Goal: Task Accomplishment & Management: Use online tool/utility

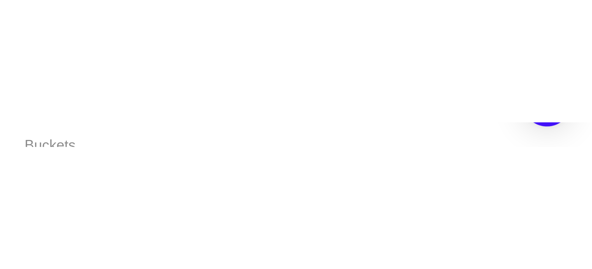
scroll to position [40, 0]
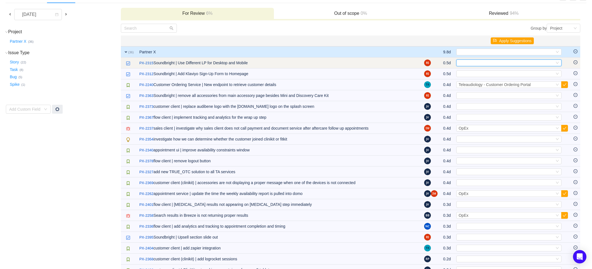
click at [161, 6] on div "Select" at bounding box center [506, 63] width 96 height 6
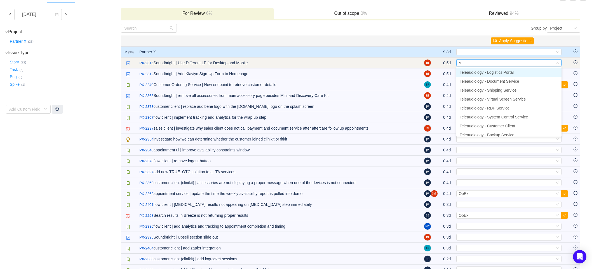
type input "so"
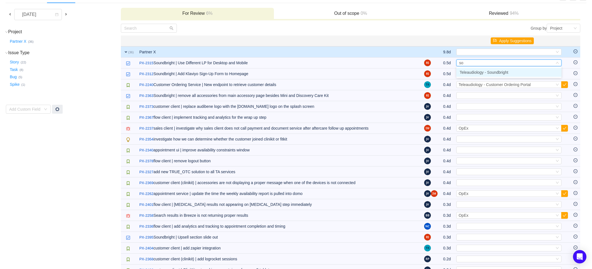
click at [161, 6] on span "Teleaudiology - Soundbright" at bounding box center [484, 72] width 49 height 4
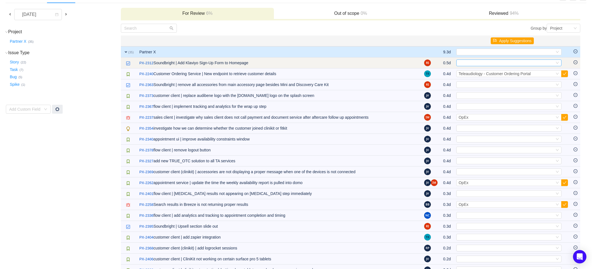
click at [161, 6] on div "Select" at bounding box center [506, 63] width 96 height 6
type input "sou"
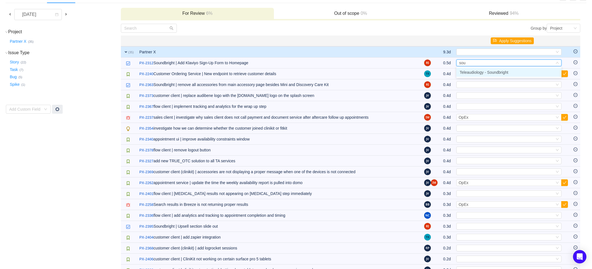
click at [161, 6] on span "Teleaudiology - Soundbright" at bounding box center [484, 72] width 49 height 4
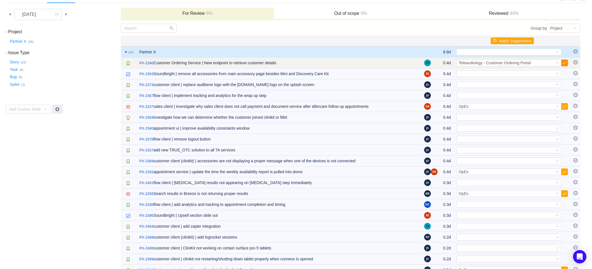
click at [161, 6] on button "button" at bounding box center [564, 63] width 7 height 7
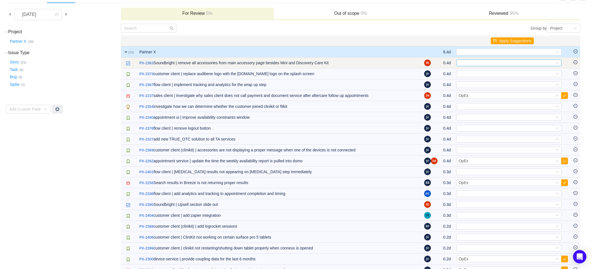
click at [161, 6] on div "Select" at bounding box center [506, 63] width 96 height 6
type input "sou"
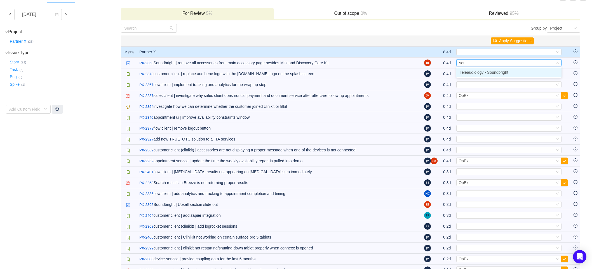
click at [161, 6] on span "Teleaudiology - Soundbright" at bounding box center [484, 72] width 49 height 4
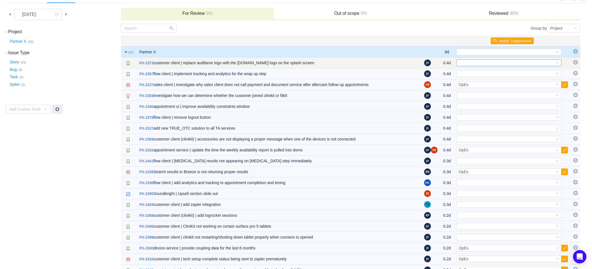
click at [161, 6] on div "Select" at bounding box center [506, 63] width 96 height 6
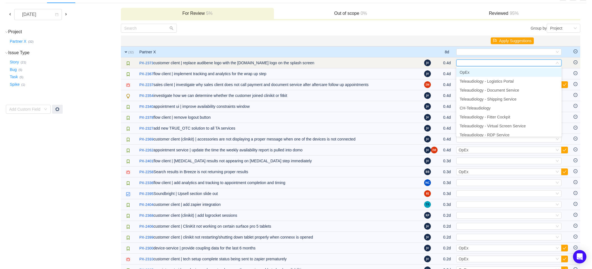
type input "2"
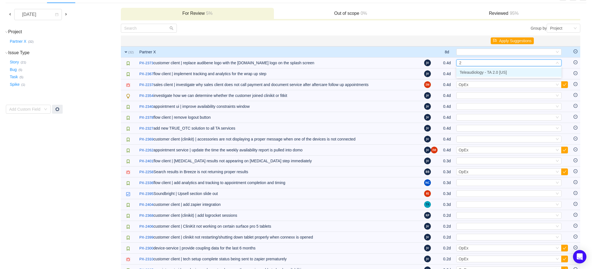
click at [161, 6] on span "Teleaudiology - TA 2.0 [US]" at bounding box center [483, 72] width 47 height 4
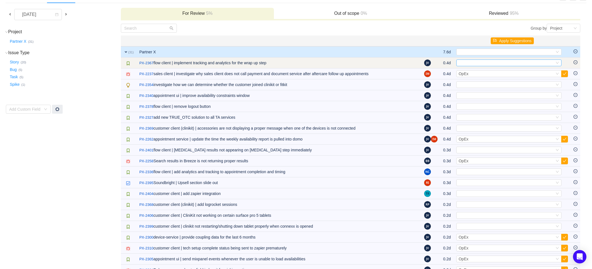
click at [161, 6] on div "Select" at bounding box center [506, 63] width 96 height 6
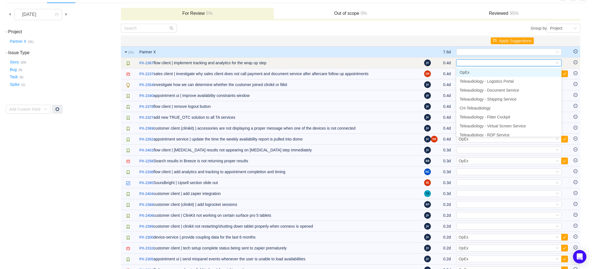
type input "2"
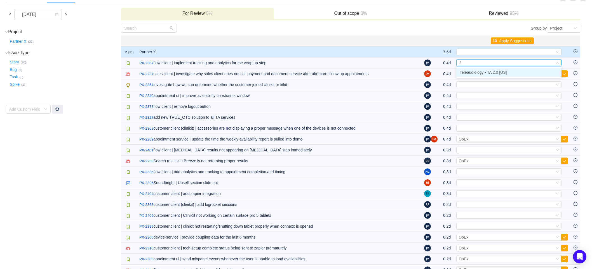
click at [161, 6] on li "Teleaudiology - TA 2.0 [US]" at bounding box center [508, 72] width 105 height 9
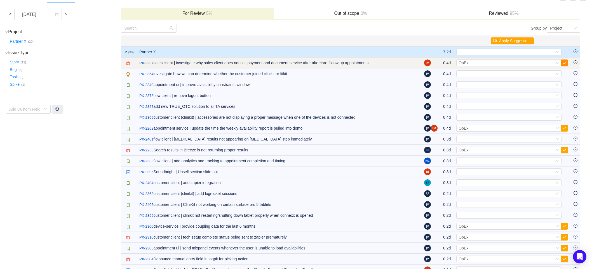
click at [161, 6] on button "button" at bounding box center [564, 63] width 7 height 7
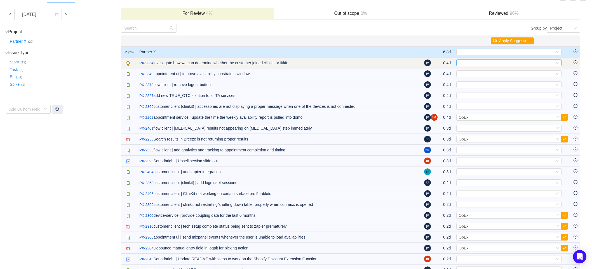
click at [161, 6] on div "Select" at bounding box center [506, 63] width 96 height 6
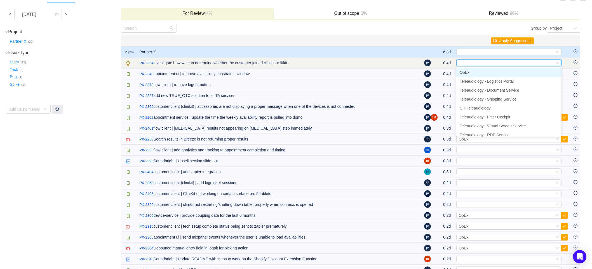
type input "2"
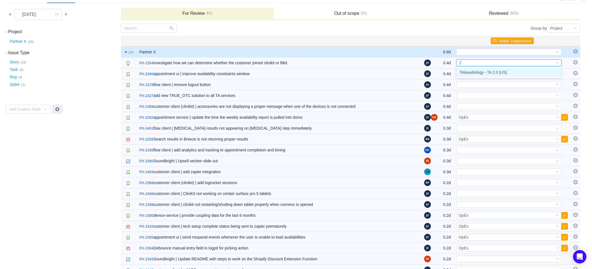
click at [161, 6] on span "Teleaudiology - TA 2.0 [US]" at bounding box center [483, 72] width 47 height 4
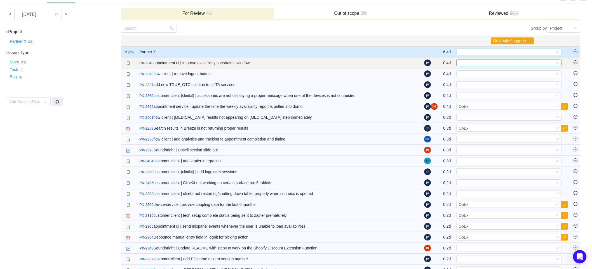
click at [161, 6] on div "Select" at bounding box center [506, 63] width 96 height 6
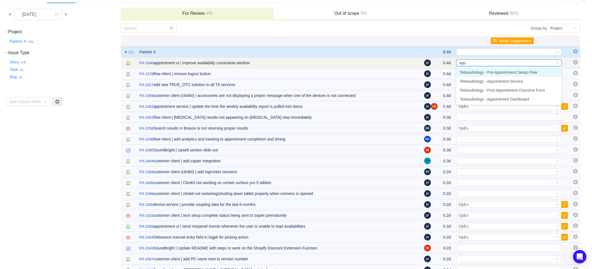
type input "appo"
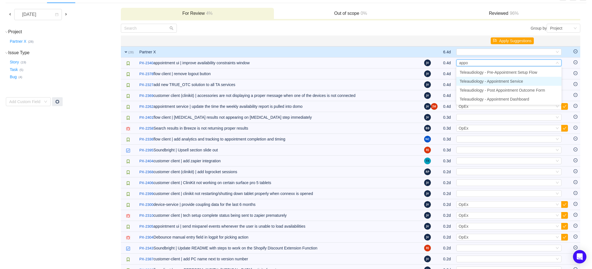
click at [161, 6] on span "Teleaudiology - Appointment Service" at bounding box center [491, 81] width 63 height 4
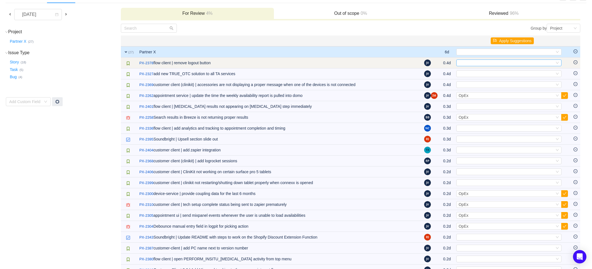
click at [161, 6] on div "Select" at bounding box center [506, 63] width 96 height 6
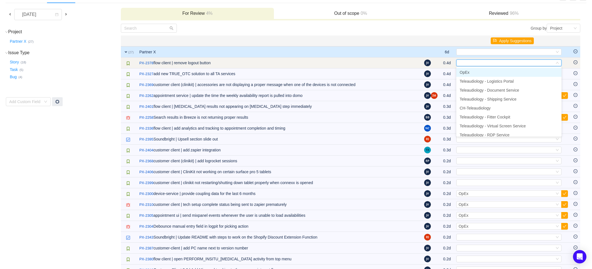
type input "2"
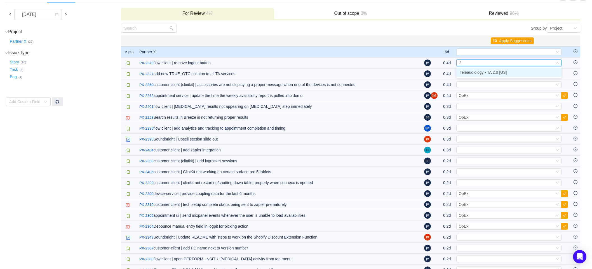
click at [161, 6] on span "Teleaudiology - TA 2.0 [US]" at bounding box center [483, 72] width 47 height 4
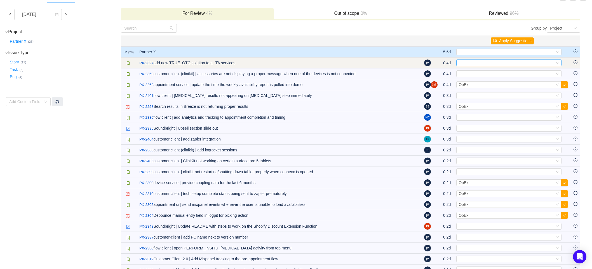
click at [161, 6] on div "Select" at bounding box center [506, 63] width 96 height 6
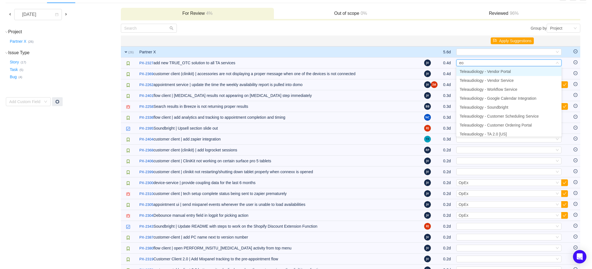
scroll to position [0, 0]
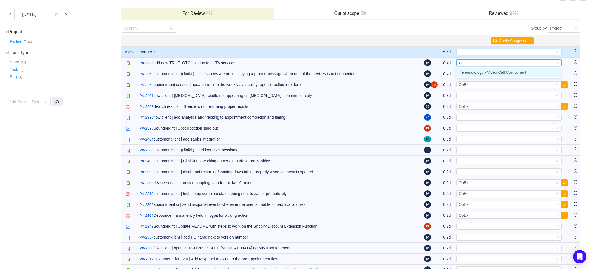
type input "e"
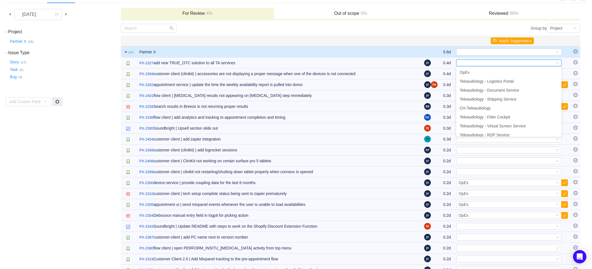
click at [161, 6] on div "Group by Project" at bounding box center [465, 28] width 230 height 9
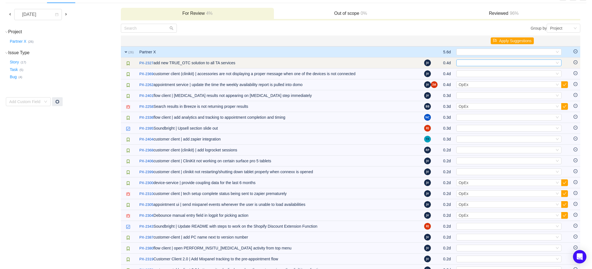
click at [161, 6] on div "Select" at bounding box center [506, 63] width 96 height 6
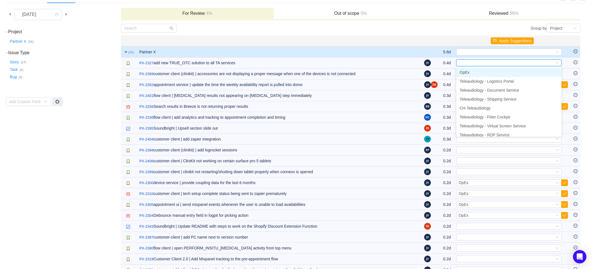
click at [161, 6] on span "OpEx" at bounding box center [465, 72] width 10 height 4
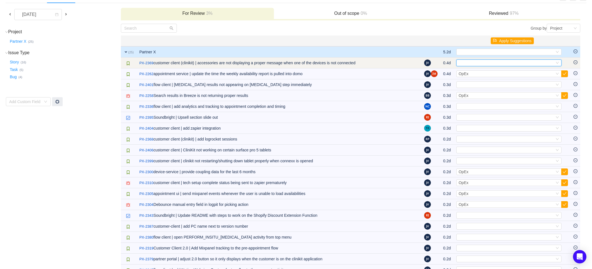
click at [161, 6] on div "Select" at bounding box center [506, 63] width 96 height 6
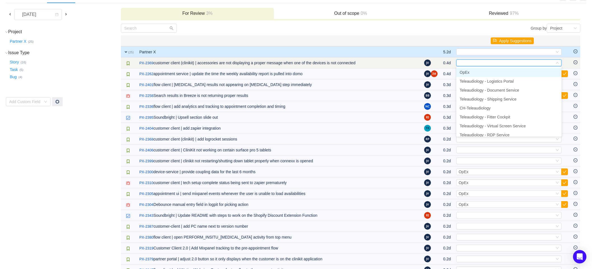
type input "2"
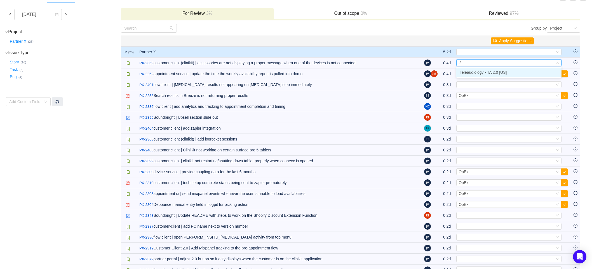
click at [161, 6] on span "Teleaudiology - TA 2.0 [US]" at bounding box center [483, 72] width 47 height 4
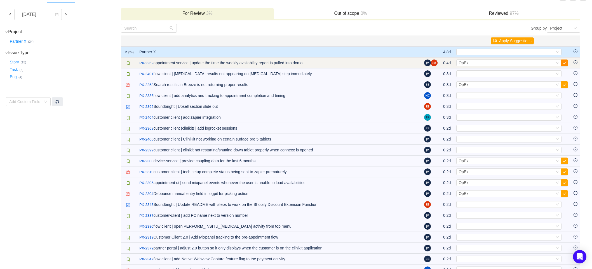
click at [161, 6] on button "button" at bounding box center [564, 63] width 7 height 7
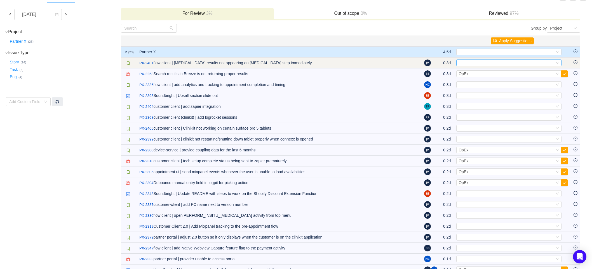
click at [161, 6] on div "Select" at bounding box center [506, 63] width 96 height 6
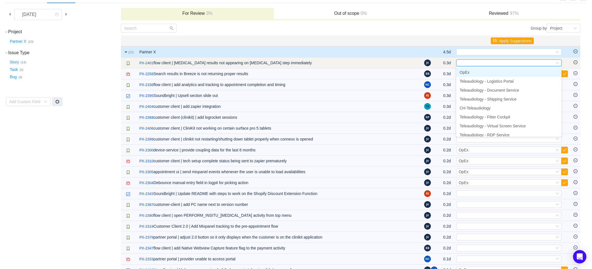
type input "2"
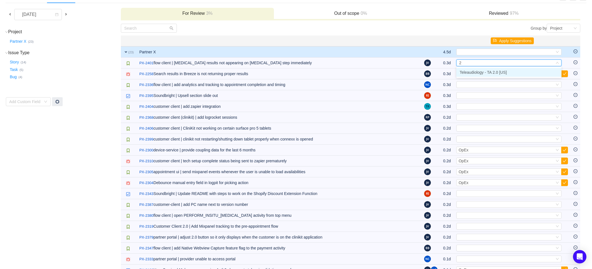
click at [161, 6] on span "Teleaudiology - TA 2.0 [US]" at bounding box center [483, 72] width 47 height 4
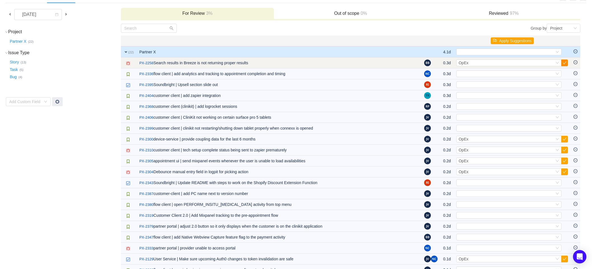
click at [161, 6] on button "button" at bounding box center [564, 63] width 7 height 7
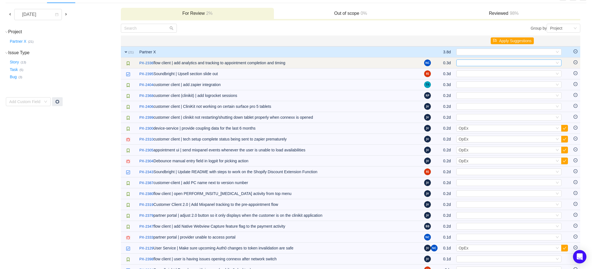
click at [161, 6] on div "Select" at bounding box center [506, 63] width 96 height 6
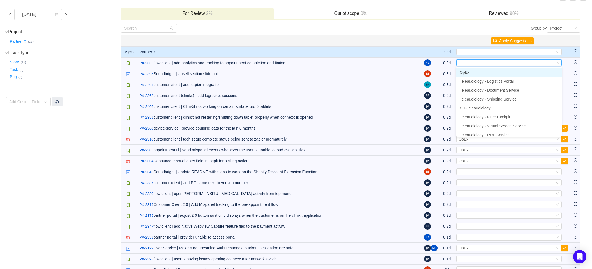
type input "2"
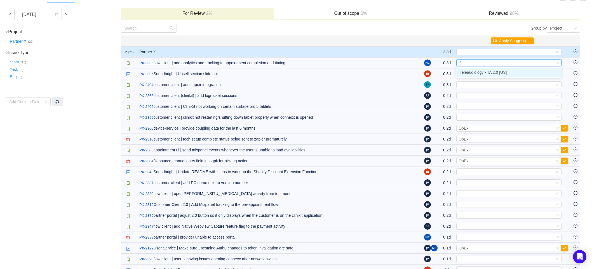
click at [161, 6] on span "Teleaudiology - TA 2.0 [US]" at bounding box center [483, 72] width 47 height 4
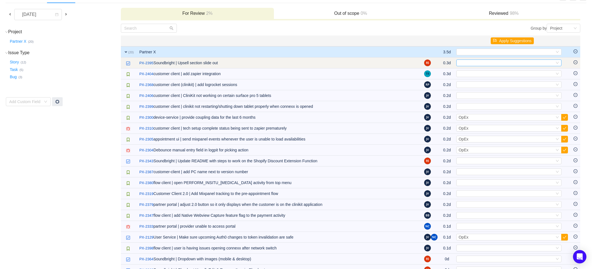
click at [161, 6] on div "Select" at bounding box center [506, 63] width 96 height 6
type input "sou"
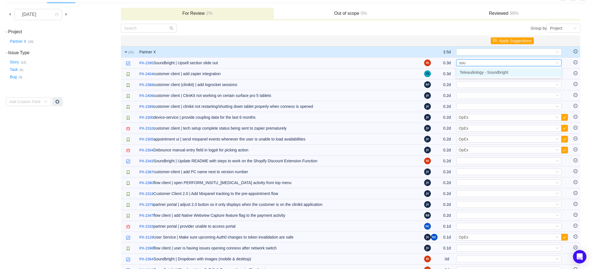
click at [161, 6] on span "Teleaudiology - Soundbright" at bounding box center [484, 72] width 49 height 4
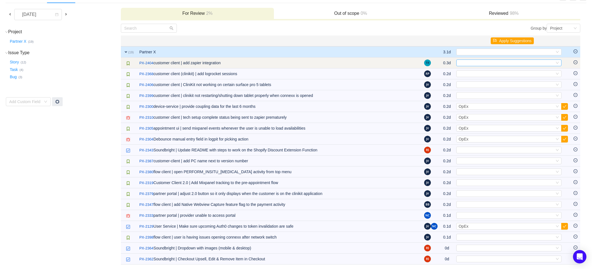
click at [161, 6] on div "Select" at bounding box center [506, 63] width 96 height 6
type input "2"
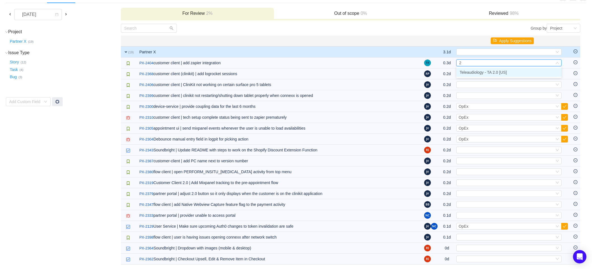
click at [161, 6] on span "Teleaudiology - TA 2.0 [US]" at bounding box center [483, 72] width 47 height 4
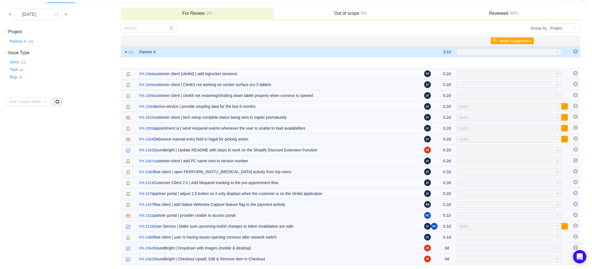
scroll to position [31, 0]
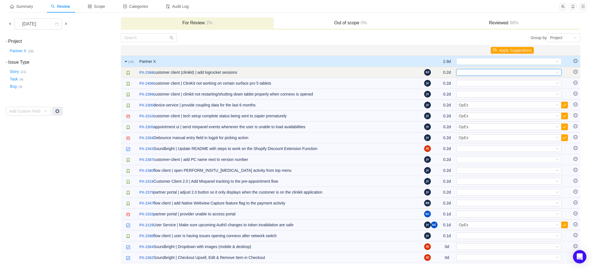
click at [161, 6] on div "Select" at bounding box center [506, 72] width 96 height 6
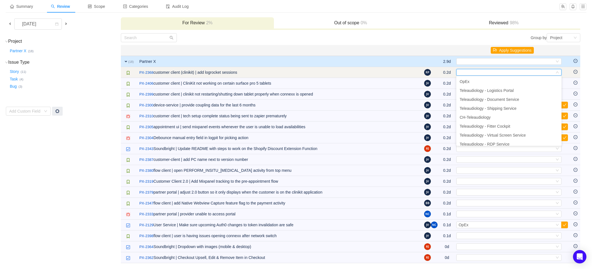
type input "2"
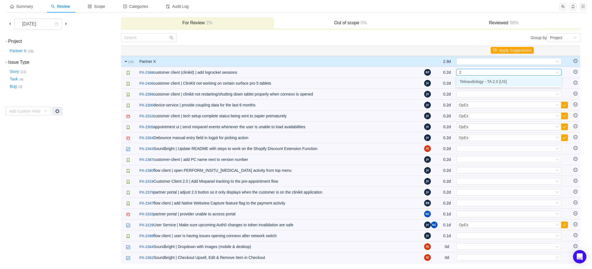
click at [161, 6] on li "Teleaudiology - TA 2.0 [US]" at bounding box center [508, 81] width 105 height 9
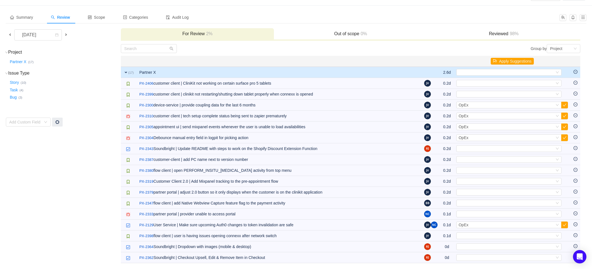
scroll to position [20, 0]
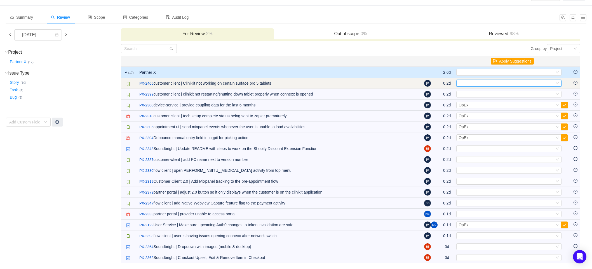
click at [161, 6] on div "Select" at bounding box center [506, 83] width 96 height 6
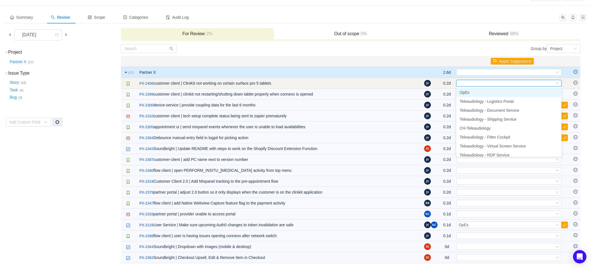
type input "2"
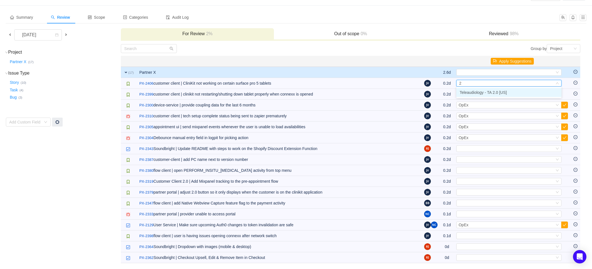
click at [161, 6] on span "Teleaudiology - TA 2.0 [US]" at bounding box center [483, 92] width 47 height 4
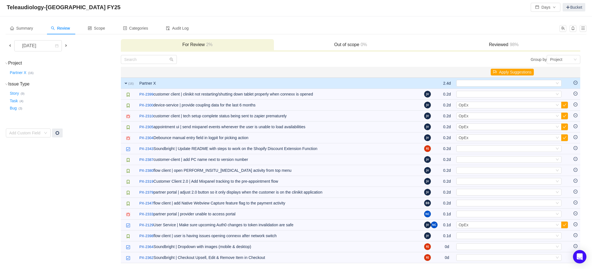
scroll to position [9, 0]
click at [161, 6] on div "Select" at bounding box center [506, 94] width 96 height 6
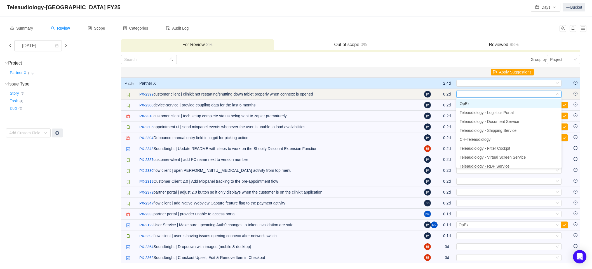
type input "2"
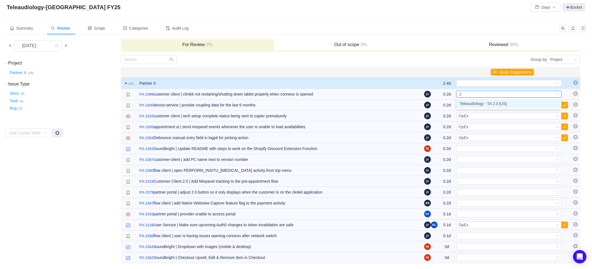
click at [161, 6] on span "Teleaudiology - TA 2.0 [US]" at bounding box center [483, 104] width 47 height 4
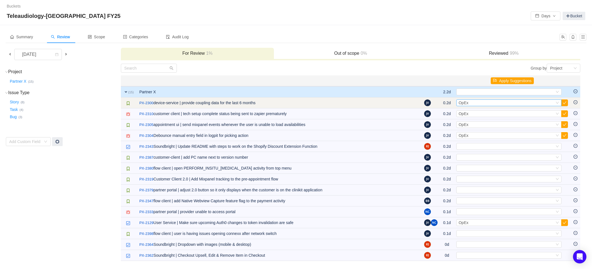
scroll to position [0, 0]
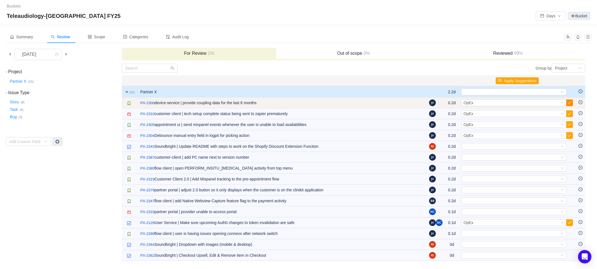
click at [161, 6] on button "button" at bounding box center [569, 103] width 7 height 7
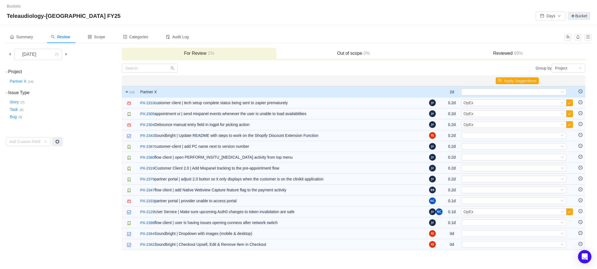
click at [161, 6] on button "button" at bounding box center [569, 103] width 7 height 7
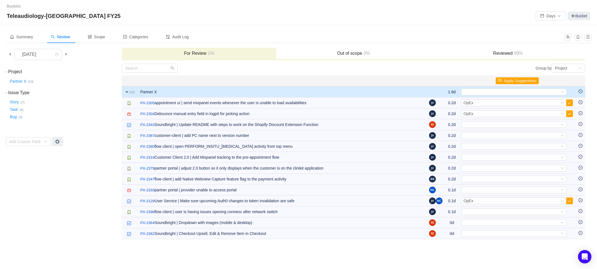
click at [161, 6] on button "button" at bounding box center [569, 103] width 7 height 7
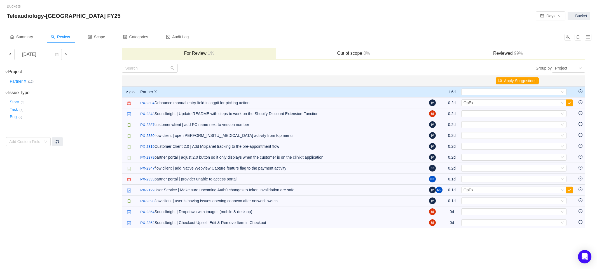
click at [161, 6] on button "button" at bounding box center [569, 103] width 7 height 7
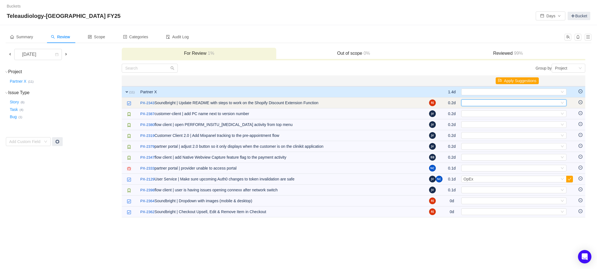
click at [161, 6] on div "Select" at bounding box center [511, 103] width 96 height 6
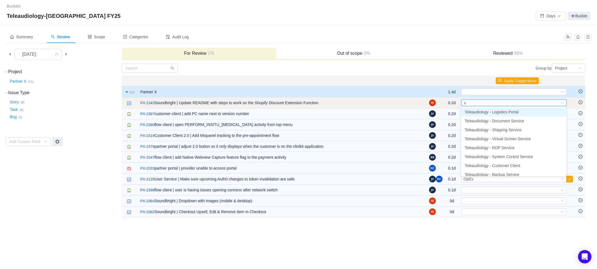
type input "so"
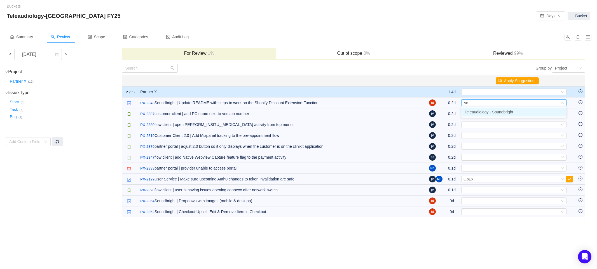
click at [161, 6] on span "Teleaudiology - Soundbright" at bounding box center [488, 112] width 49 height 4
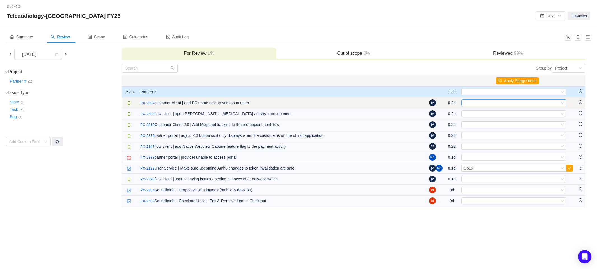
click at [161, 6] on div "Select" at bounding box center [511, 103] width 96 height 6
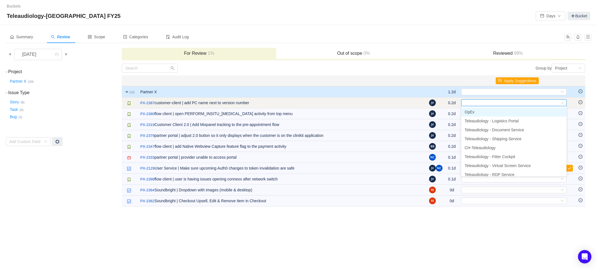
type input "2"
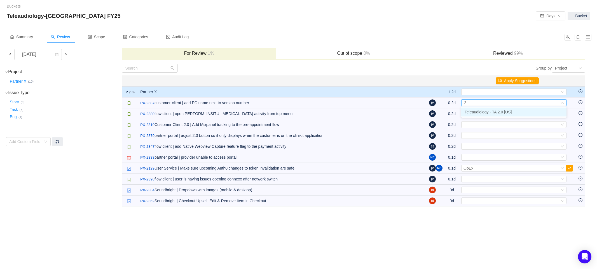
click at [161, 6] on span "Teleaudiology - TA 2.0 [US]" at bounding box center [487, 112] width 47 height 4
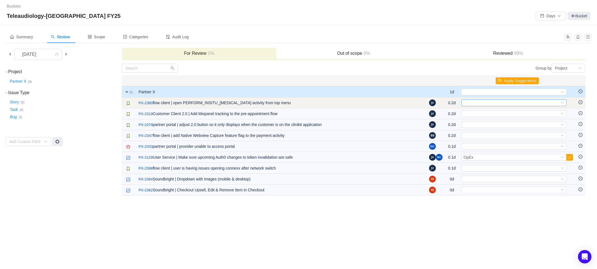
click at [161, 6] on div "Select" at bounding box center [511, 103] width 96 height 6
type input "2"
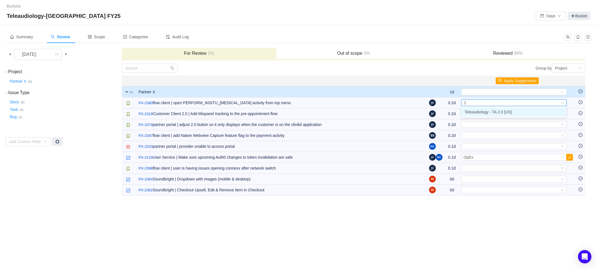
click at [161, 6] on span "Teleaudiology - TA 2.0 [US]" at bounding box center [487, 112] width 47 height 4
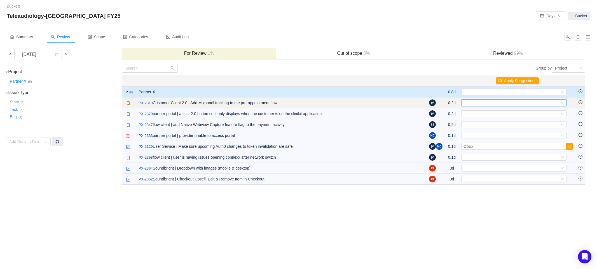
click at [161, 6] on div "Select" at bounding box center [511, 103] width 96 height 6
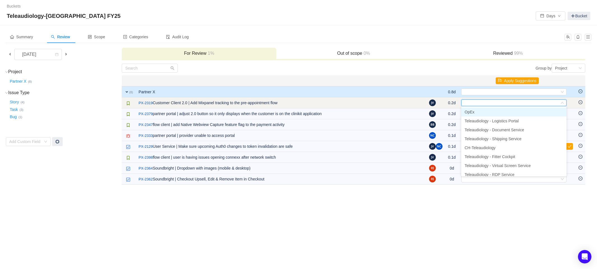
type input "2"
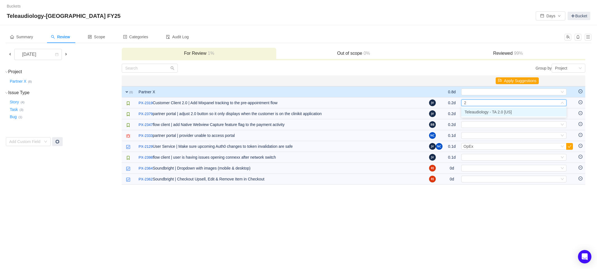
click at [161, 6] on span "Teleaudiology - TA 2.0 [US]" at bounding box center [487, 112] width 47 height 4
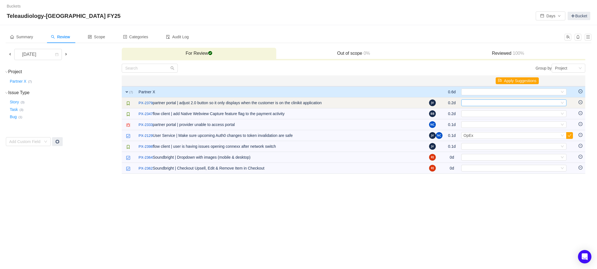
click at [161, 6] on div "Select" at bounding box center [511, 103] width 96 height 6
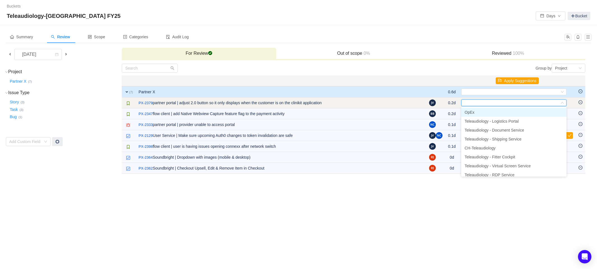
type input "2"
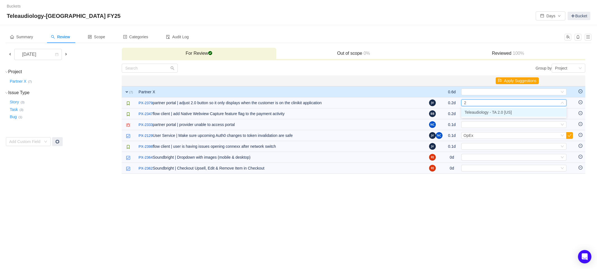
click at [161, 6] on span "Teleaudiology - TA 2.0 [US]" at bounding box center [487, 112] width 47 height 4
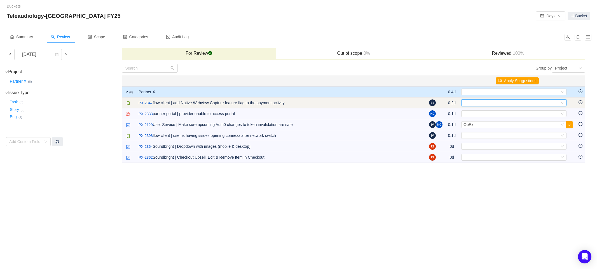
click at [161, 6] on div "Select" at bounding box center [511, 103] width 96 height 6
type input "2"
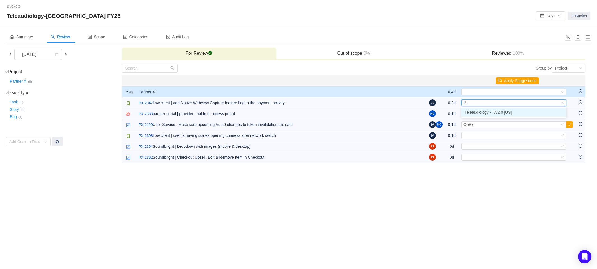
click at [161, 6] on span "Teleaudiology - TA 2.0 [US]" at bounding box center [487, 112] width 47 height 4
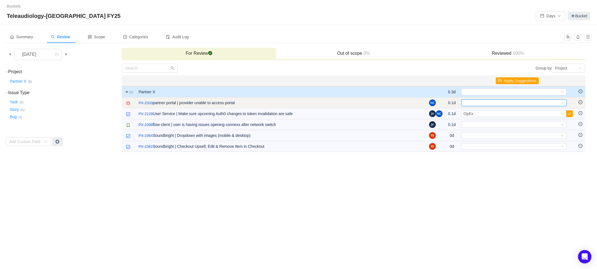
click at [161, 6] on div "Select" at bounding box center [511, 103] width 96 height 6
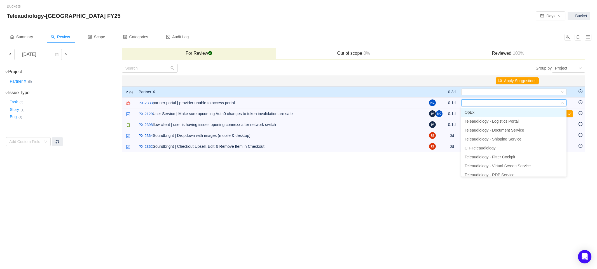
click at [161, 6] on li "OpEx" at bounding box center [513, 112] width 105 height 9
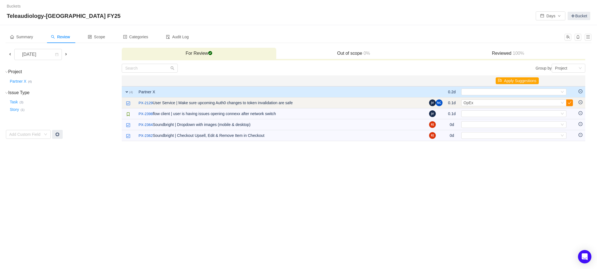
click at [161, 6] on button "button" at bounding box center [569, 103] width 7 height 7
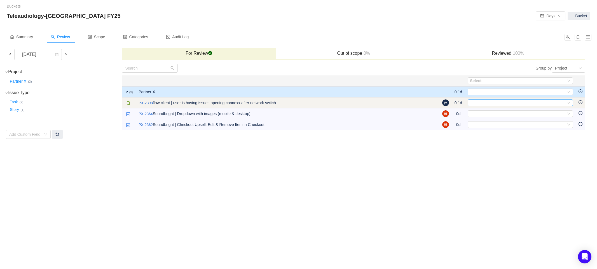
click at [161, 6] on div "Select" at bounding box center [518, 103] width 96 height 6
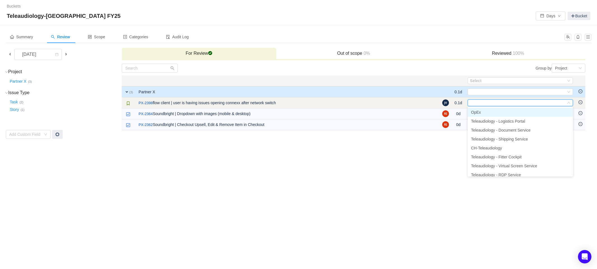
type input "2"
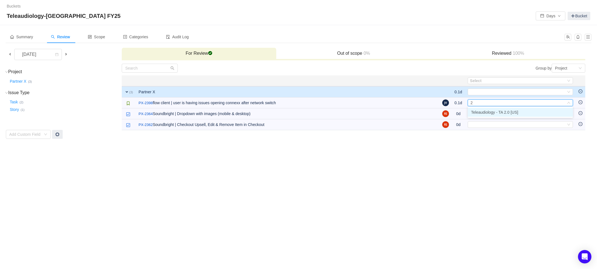
click at [161, 6] on span "Teleaudiology - TA 2.0 [US]" at bounding box center [494, 112] width 47 height 4
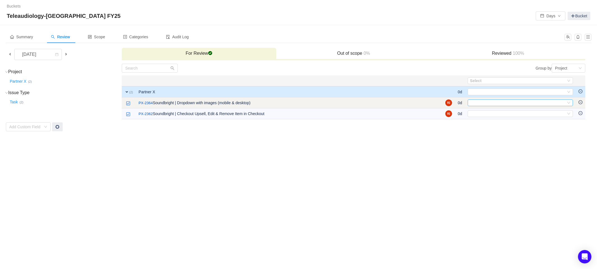
click at [161, 6] on div "Select" at bounding box center [518, 103] width 96 height 6
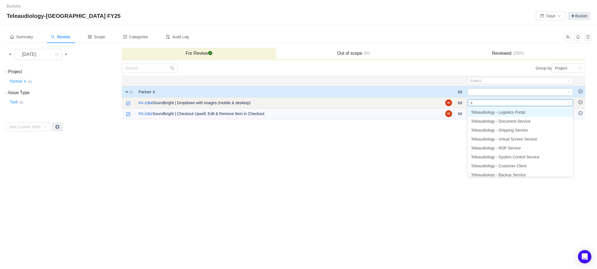
type input "so"
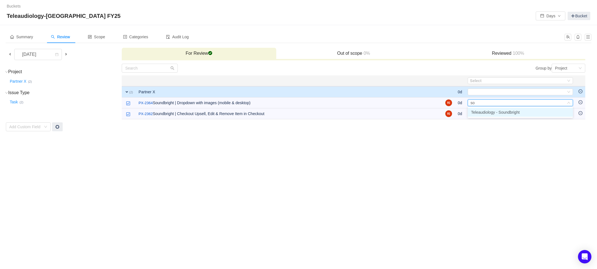
click at [161, 6] on span "Teleaudiology - Soundbright" at bounding box center [495, 112] width 49 height 4
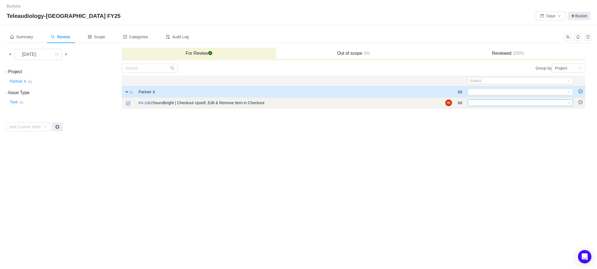
click at [161, 6] on div "Select" at bounding box center [518, 103] width 96 height 6
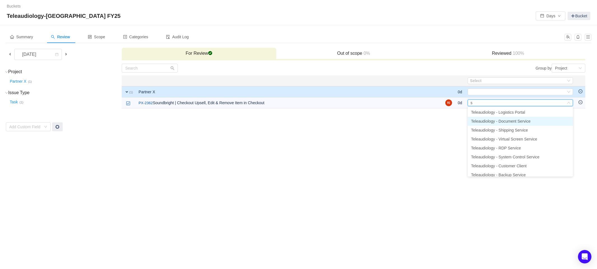
type input "so"
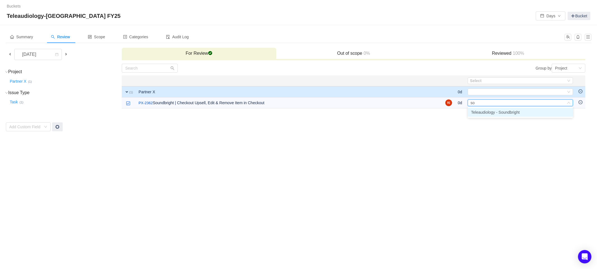
click at [161, 6] on span "Teleaudiology - Soundbright" at bounding box center [495, 112] width 49 height 4
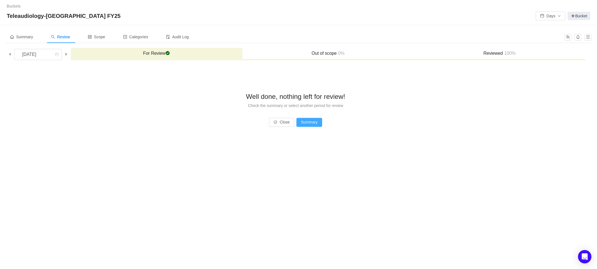
click at [161, 6] on button "Summary" at bounding box center [309, 122] width 26 height 9
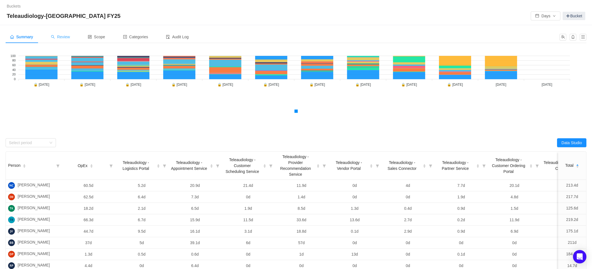
click at [64, 6] on div "Review" at bounding box center [60, 37] width 28 height 13
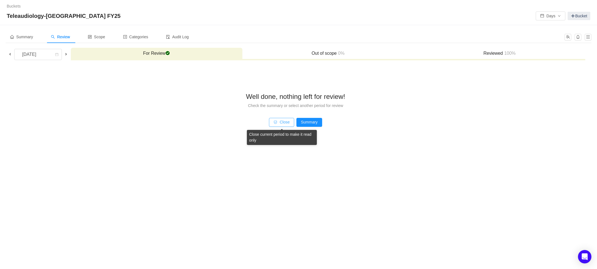
click at [161, 6] on button "Close" at bounding box center [281, 122] width 25 height 9
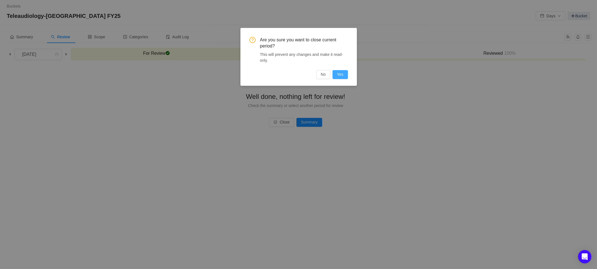
click at [161, 6] on button "Yes" at bounding box center [339, 74] width 15 height 9
